Goal: Task Accomplishment & Management: Manage account settings

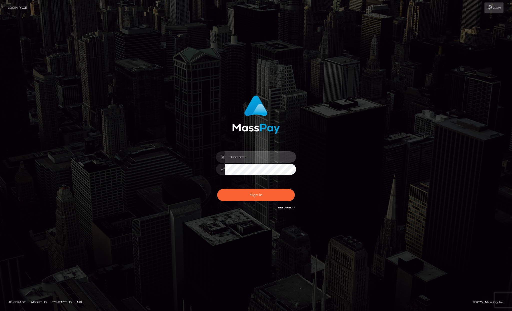
click at [244, 157] on input "text" at bounding box center [260, 156] width 71 height 11
type input "rosalin_eva@yahoo.ro"
click at [217, 189] on button "Sign in" at bounding box center [256, 195] width 78 height 12
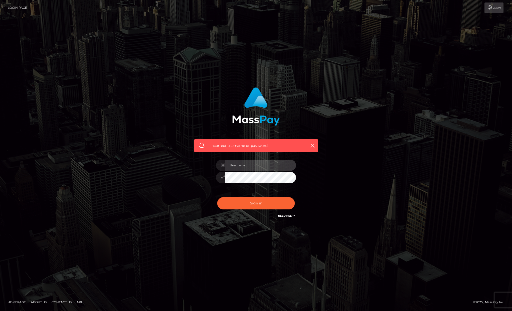
click at [251, 163] on input "text" at bounding box center [260, 165] width 71 height 11
click at [33, 77] on div "Incorrect username or password." at bounding box center [256, 155] width 512 height 219
drag, startPoint x: 161, startPoint y: 91, endPoint x: 158, endPoint y: 91, distance: 3.3
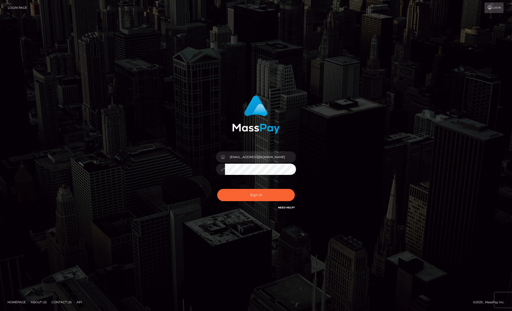
drag, startPoint x: 128, startPoint y: 52, endPoint x: 122, endPoint y: 53, distance: 6.3
click at [47, 119] on div "Sign in" at bounding box center [256, 155] width 512 height 202
click at [240, 157] on input "text" at bounding box center [260, 156] width 71 height 11
